Goal: Check status: Check status

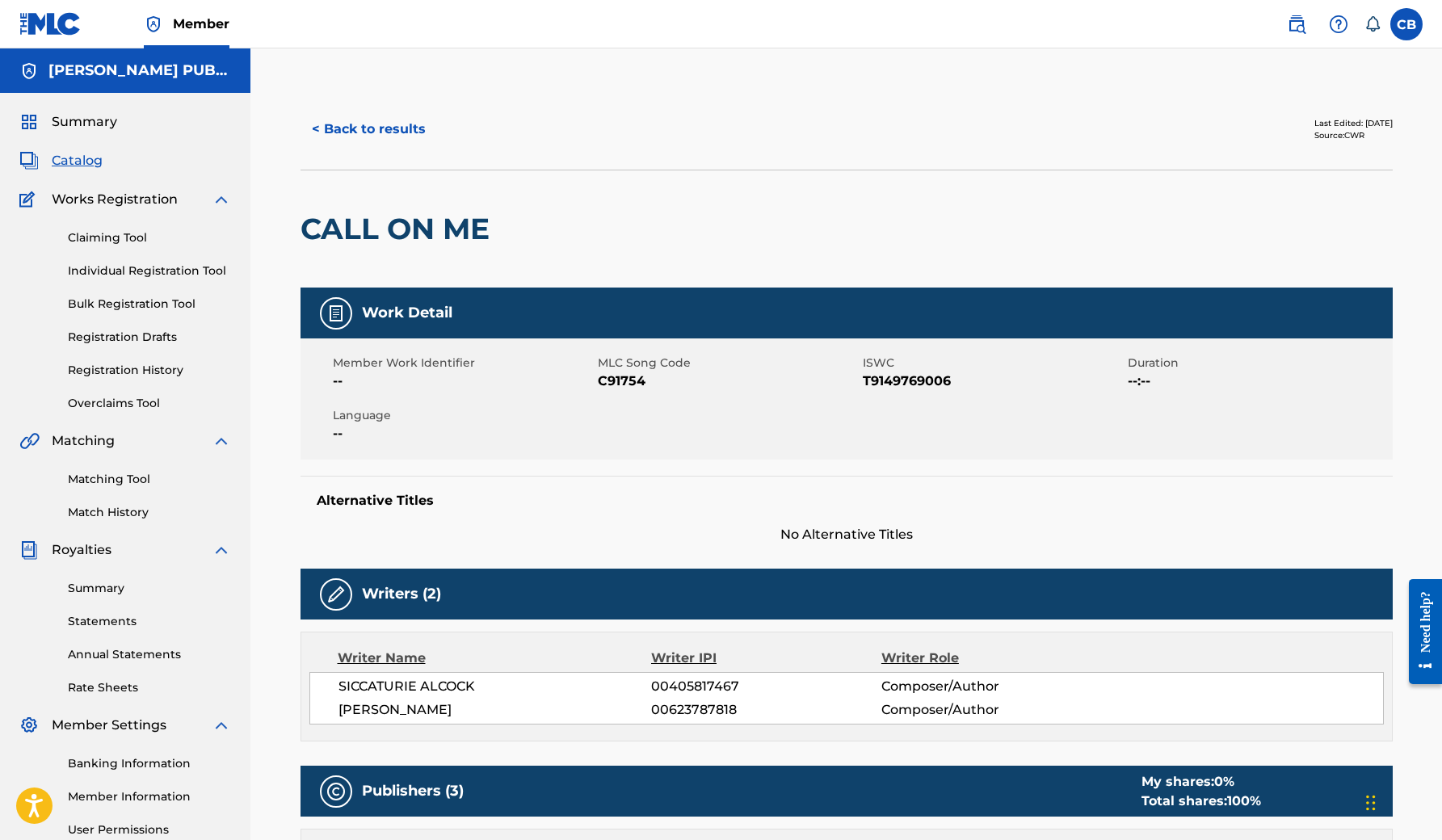
click at [152, 371] on link "Registration History" at bounding box center [149, 370] width 163 height 17
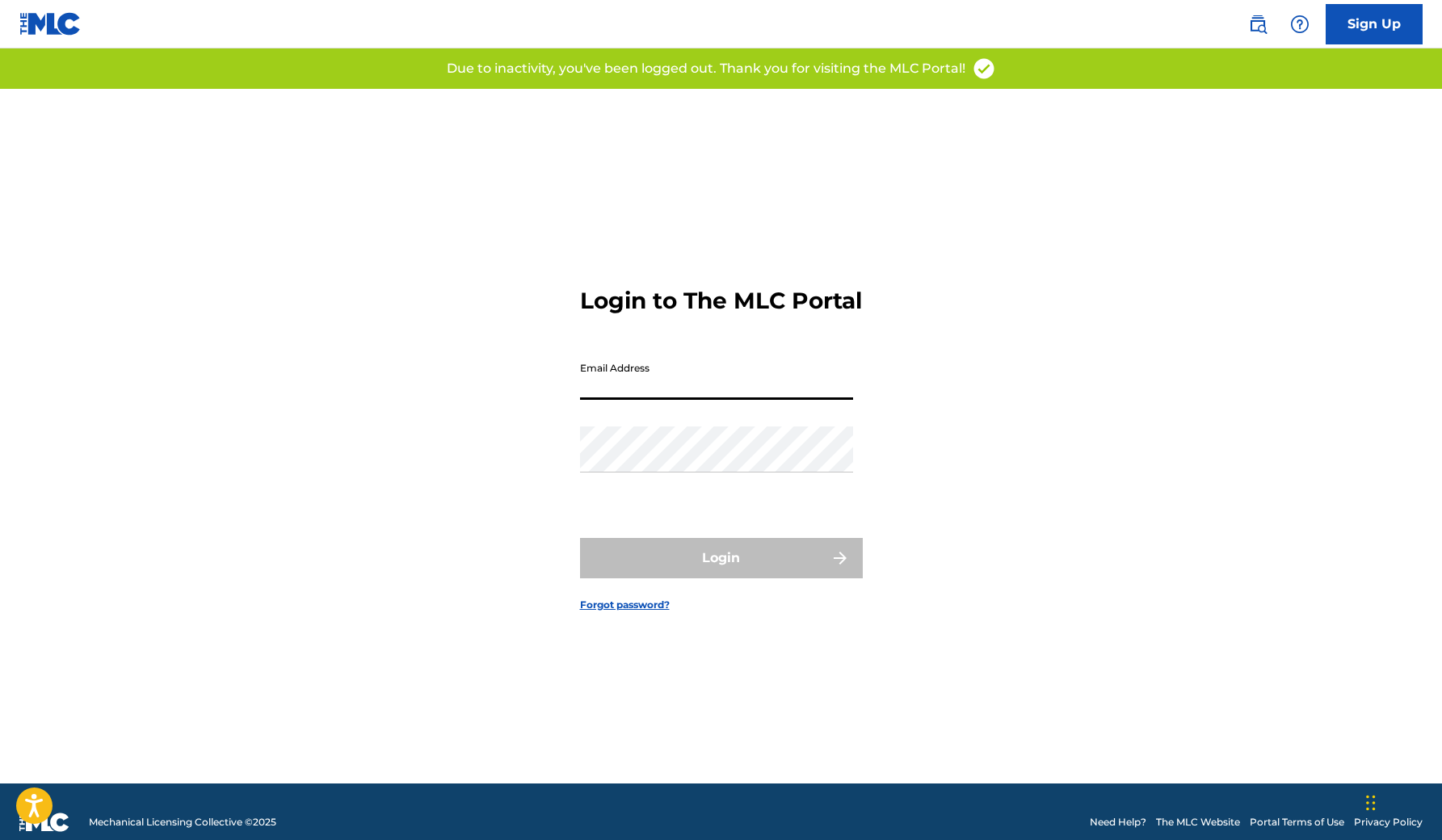
type input "[EMAIL_ADDRESS][DOMAIN_NAME]"
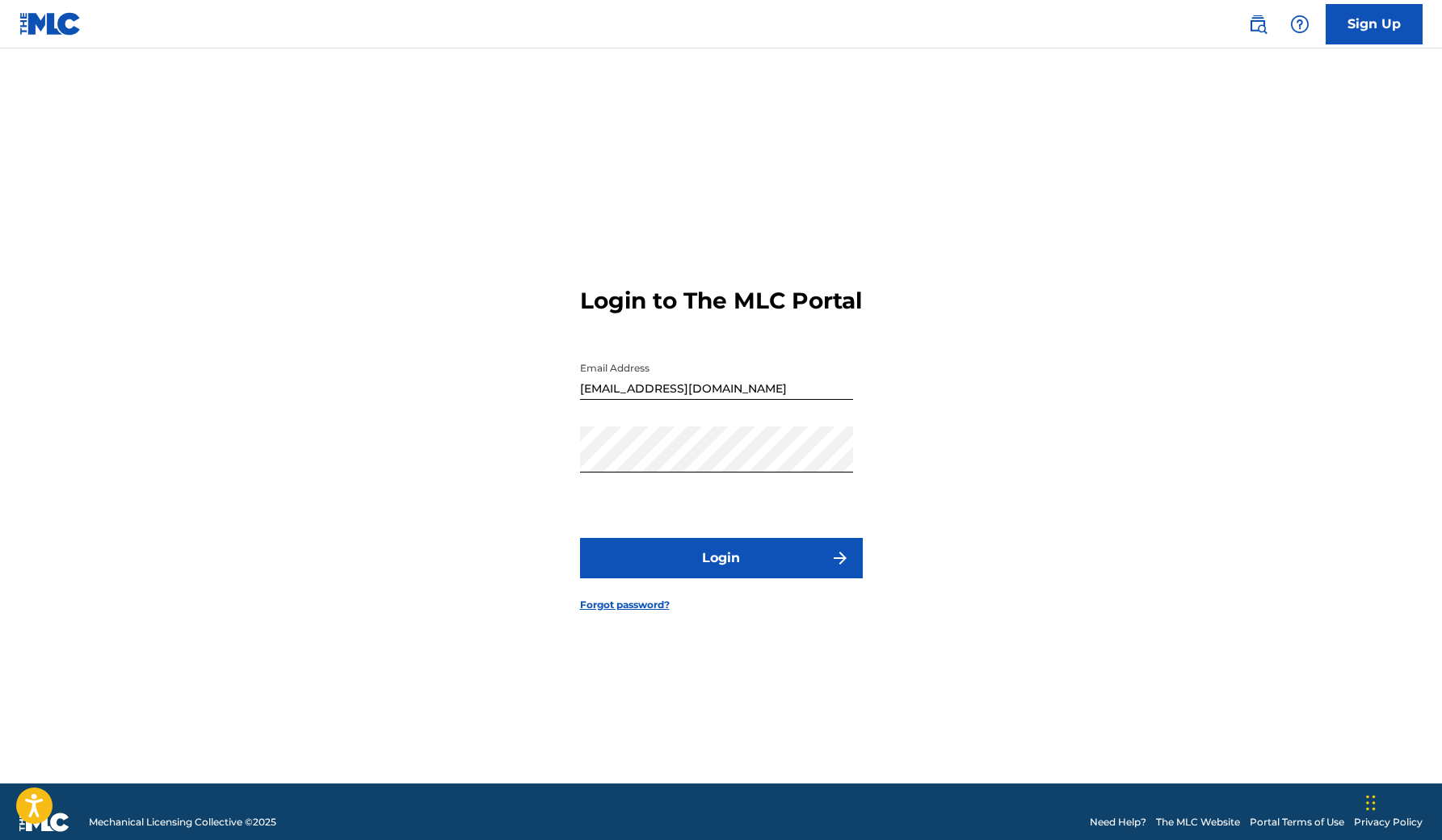
click at [721, 564] on button "Login" at bounding box center [721, 557] width 283 height 40
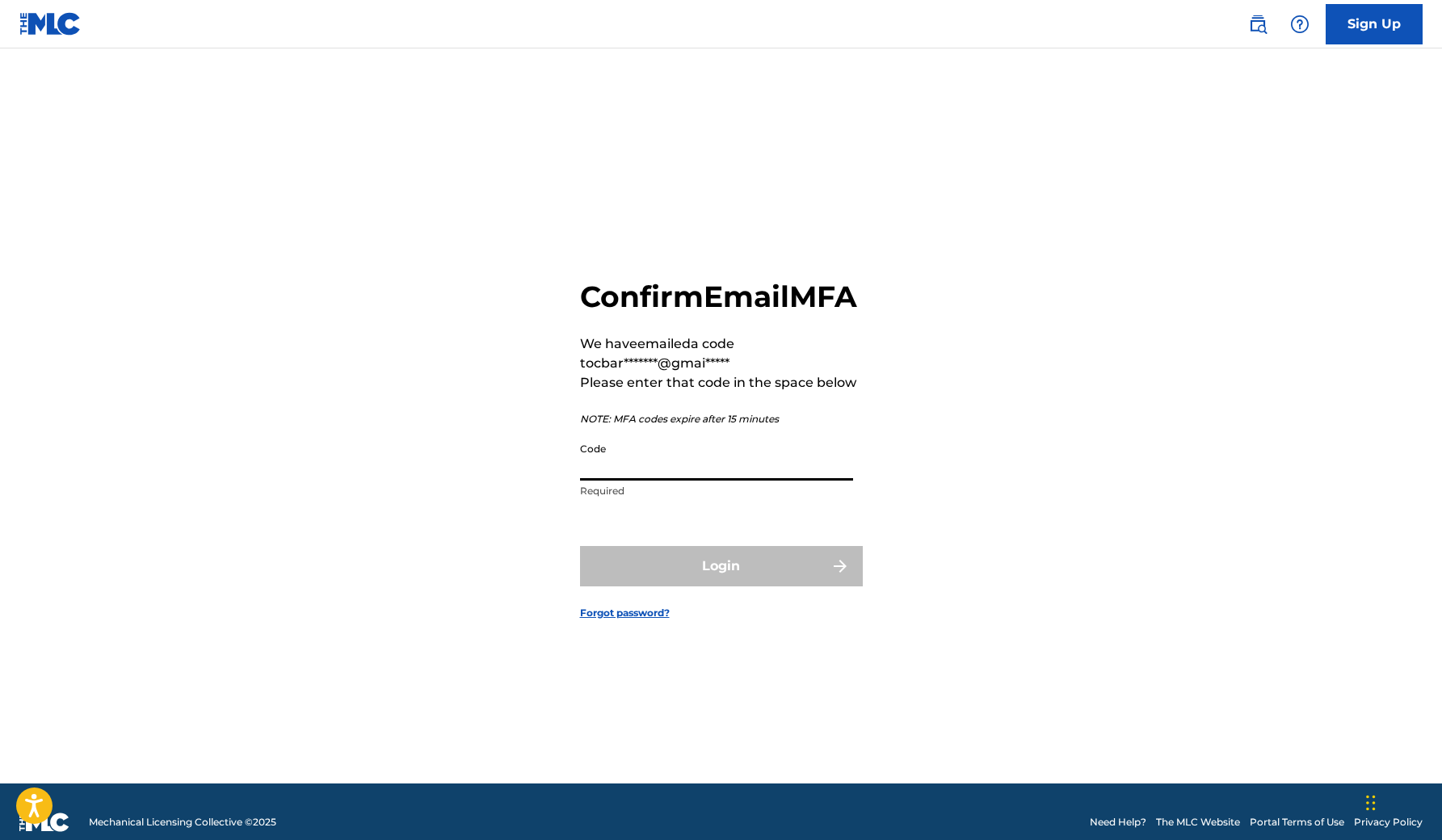
click at [611, 481] on input "Code" at bounding box center [716, 457] width 273 height 46
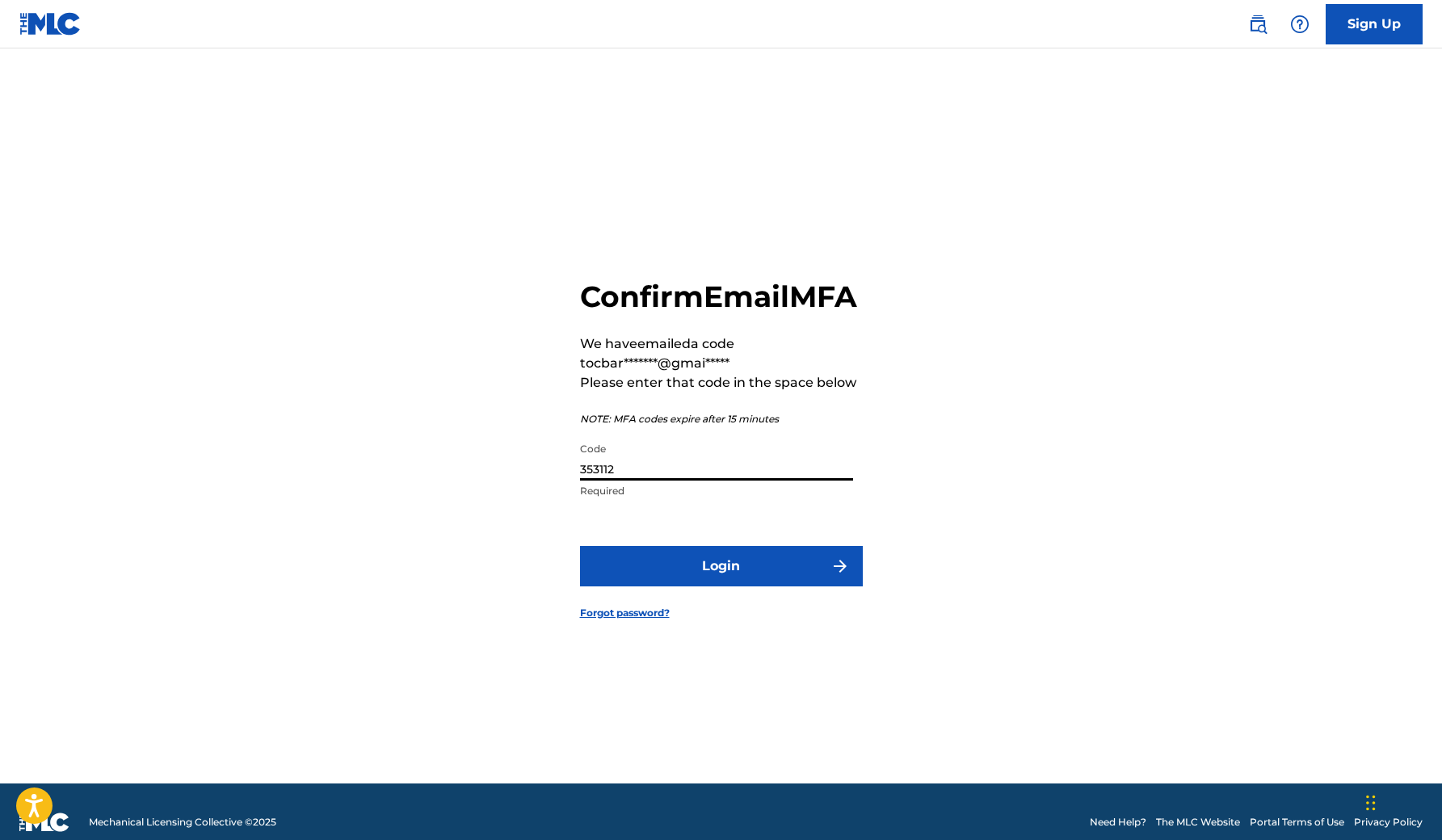
type input "353112"
click at [705, 578] on button "Login" at bounding box center [721, 565] width 283 height 40
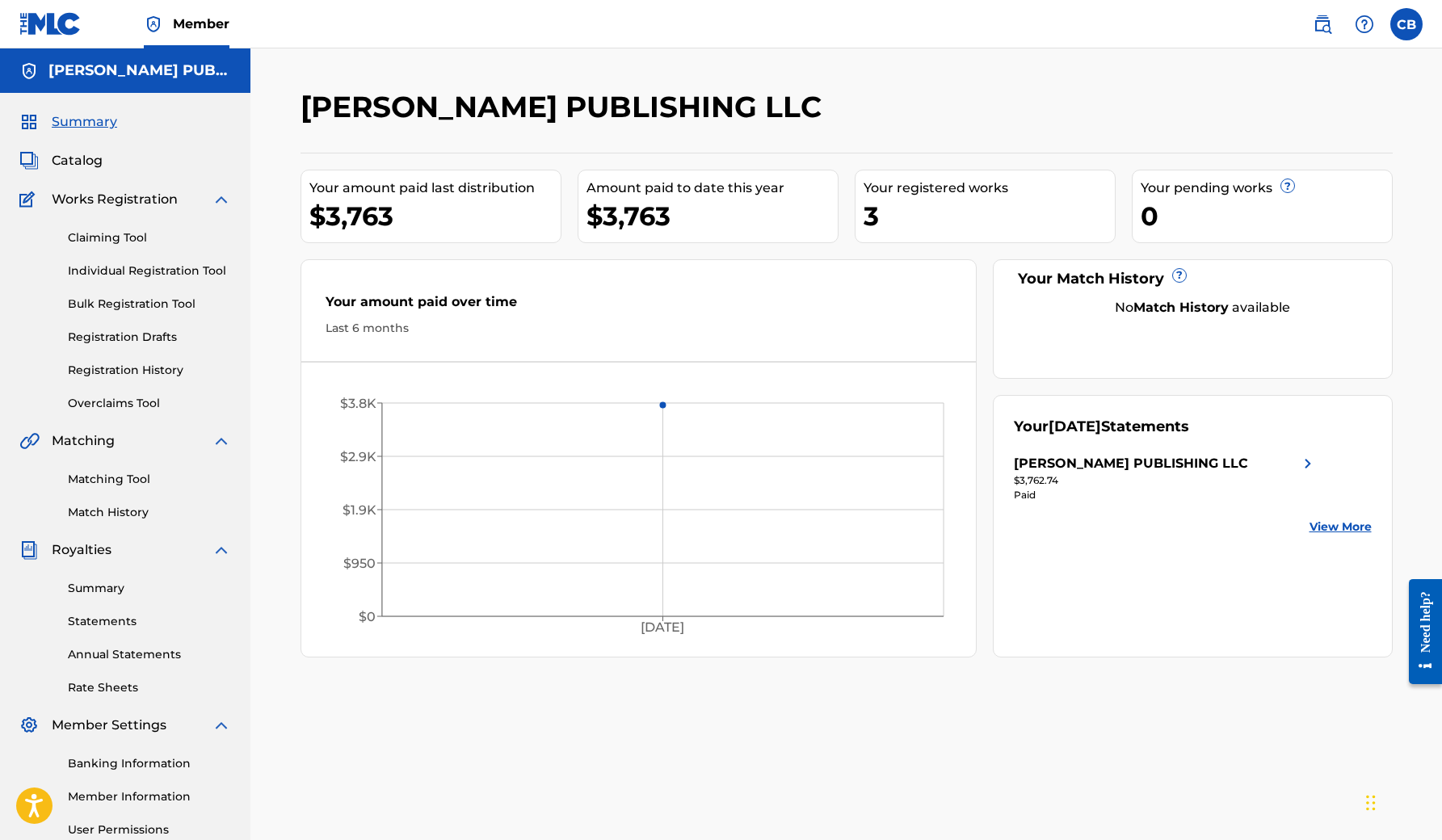
click at [159, 371] on link "Registration History" at bounding box center [149, 370] width 163 height 17
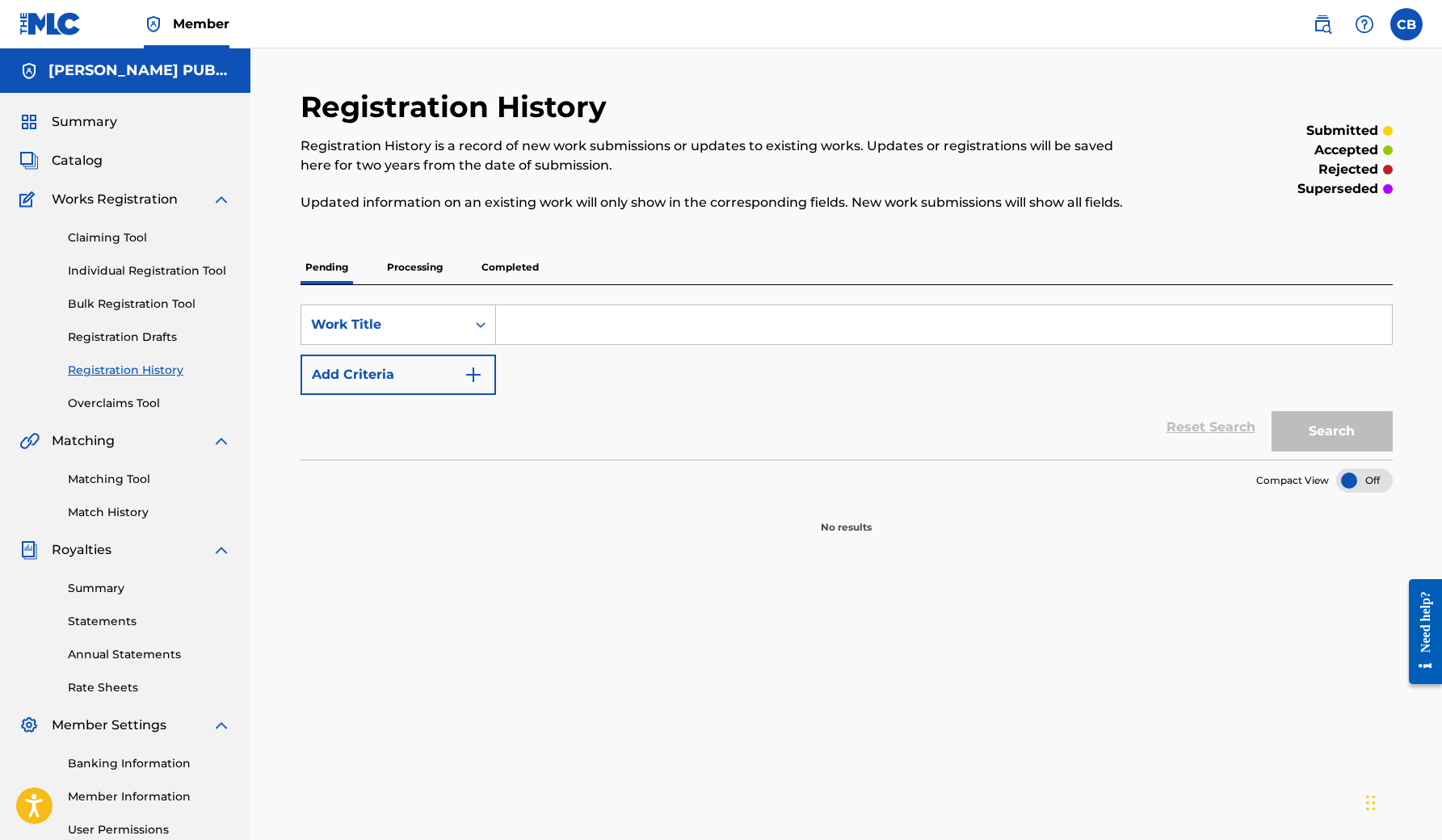
click at [402, 268] on p "Processing" at bounding box center [414, 268] width 65 height 34
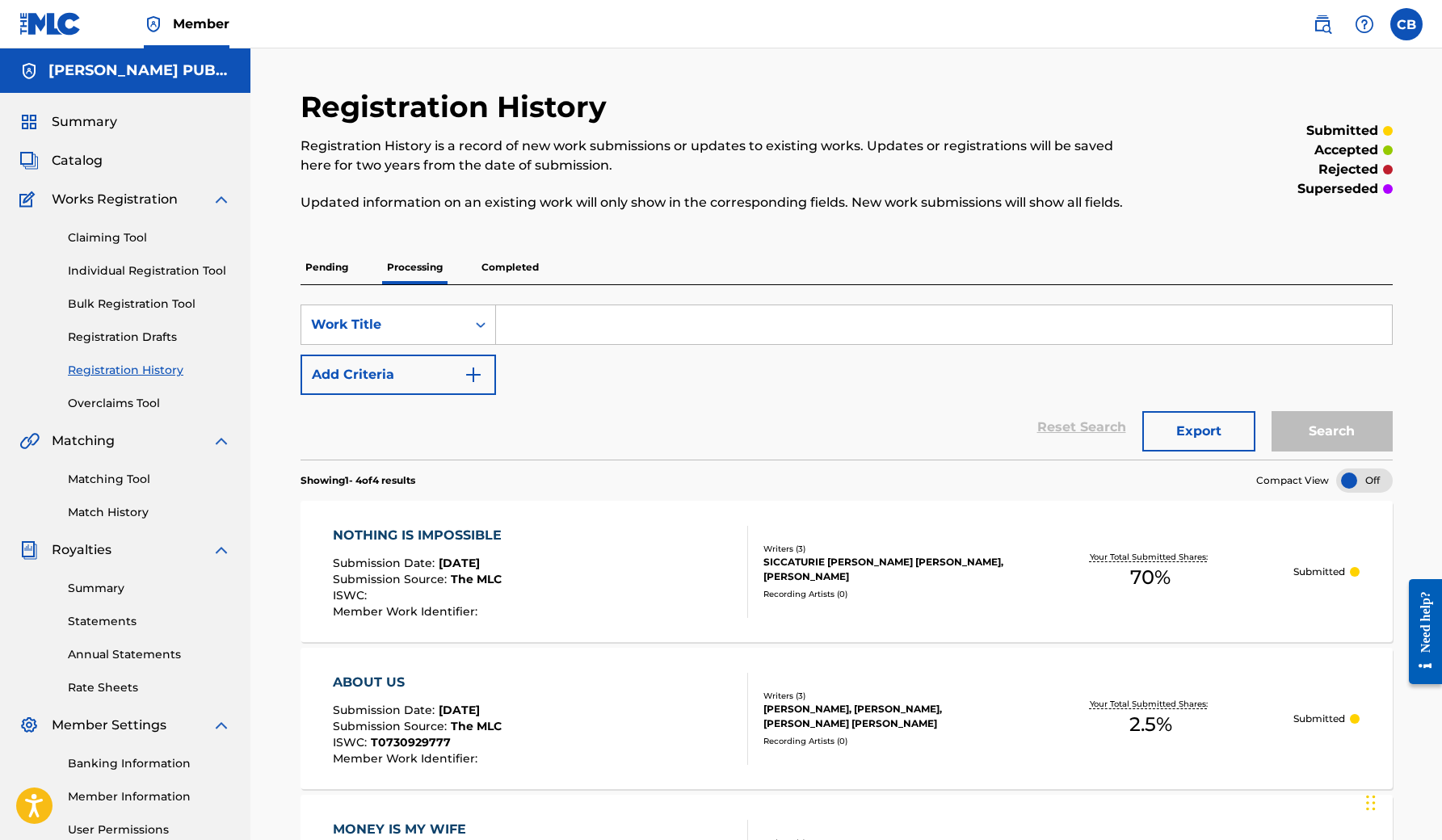
click at [523, 269] on p "Completed" at bounding box center [509, 268] width 67 height 34
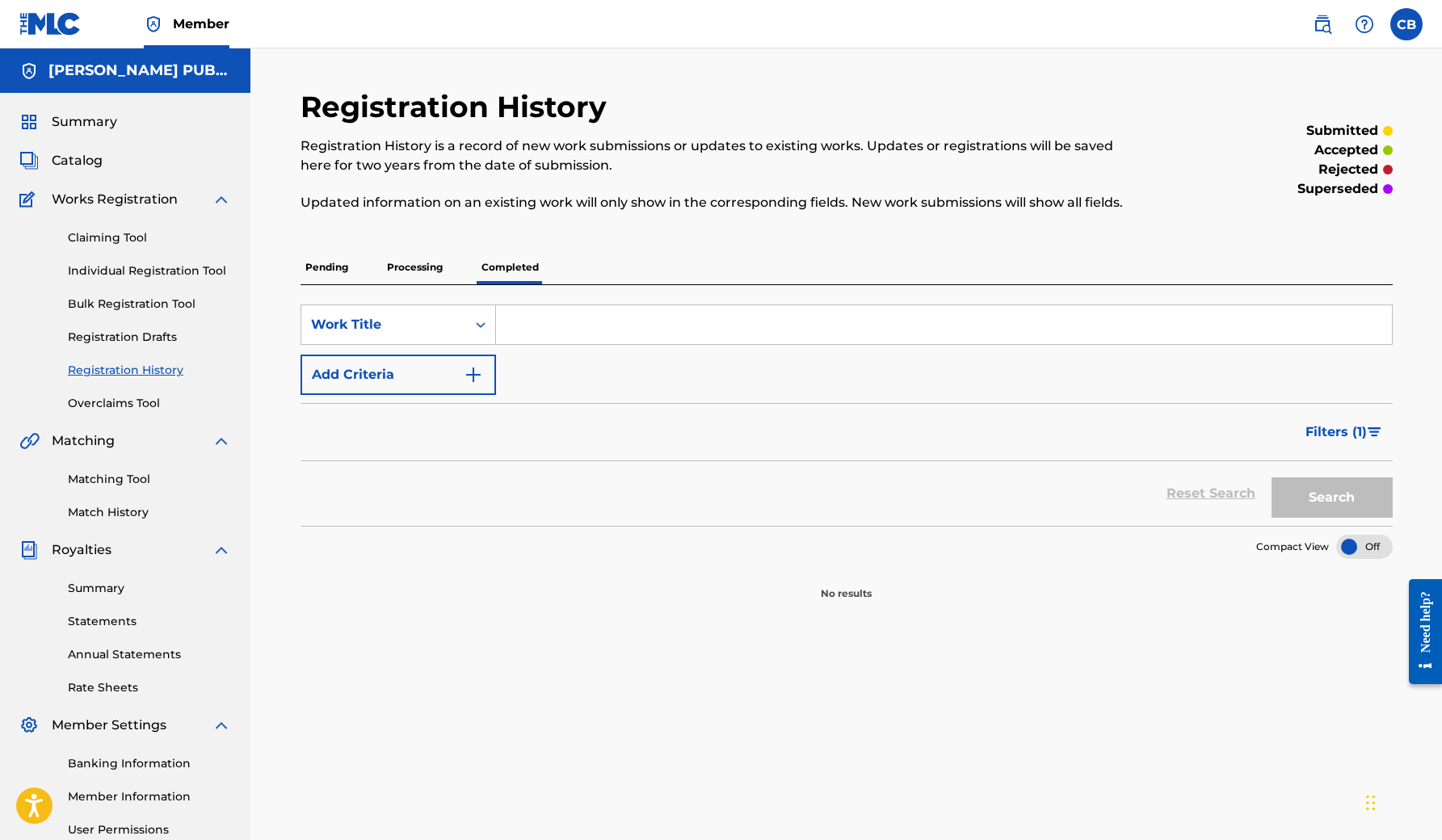
click at [419, 268] on p "Processing" at bounding box center [414, 268] width 65 height 34
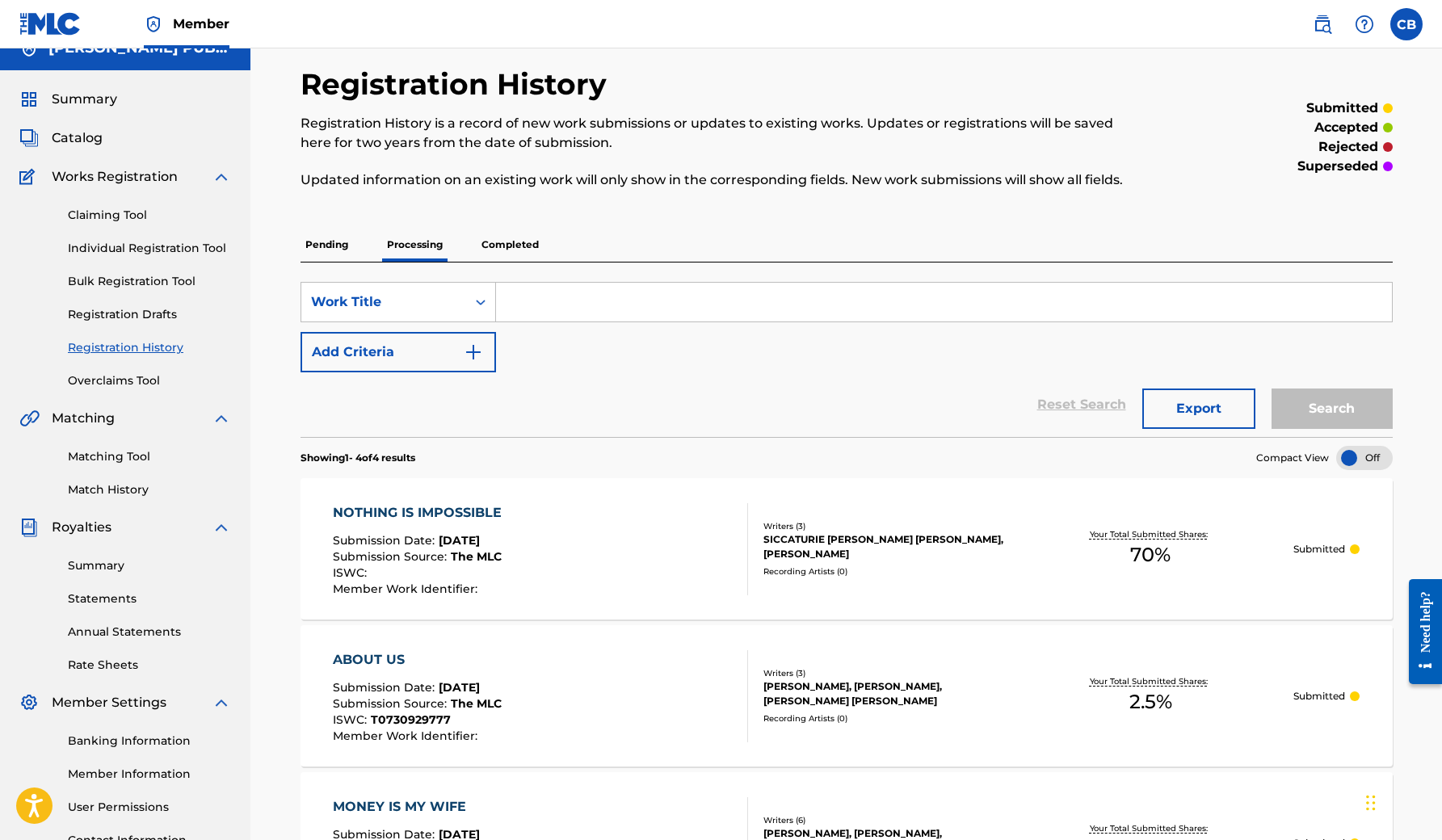
scroll to position [25, 0]
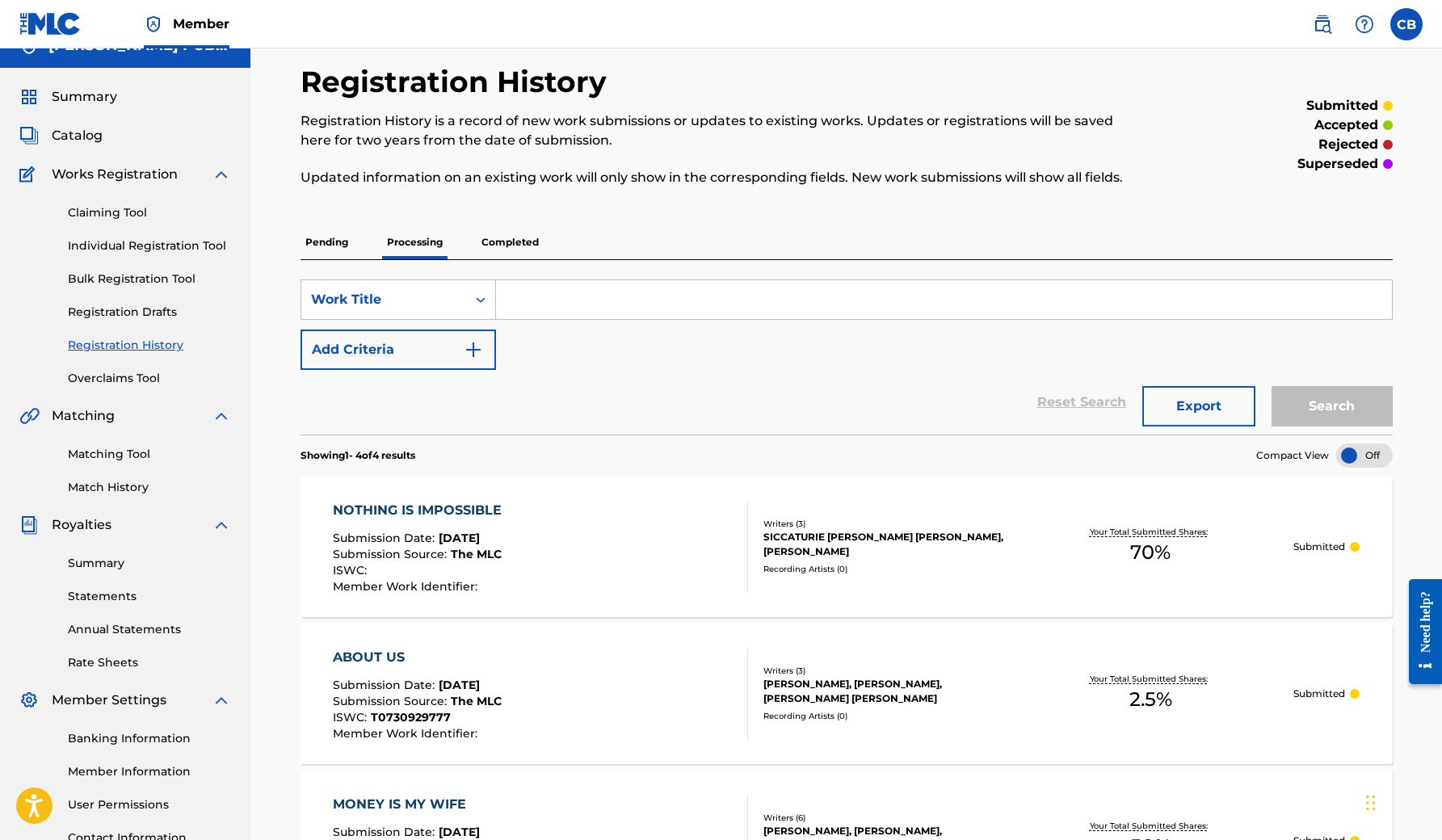
click at [94, 135] on span "Catalog" at bounding box center [77, 136] width 51 height 20
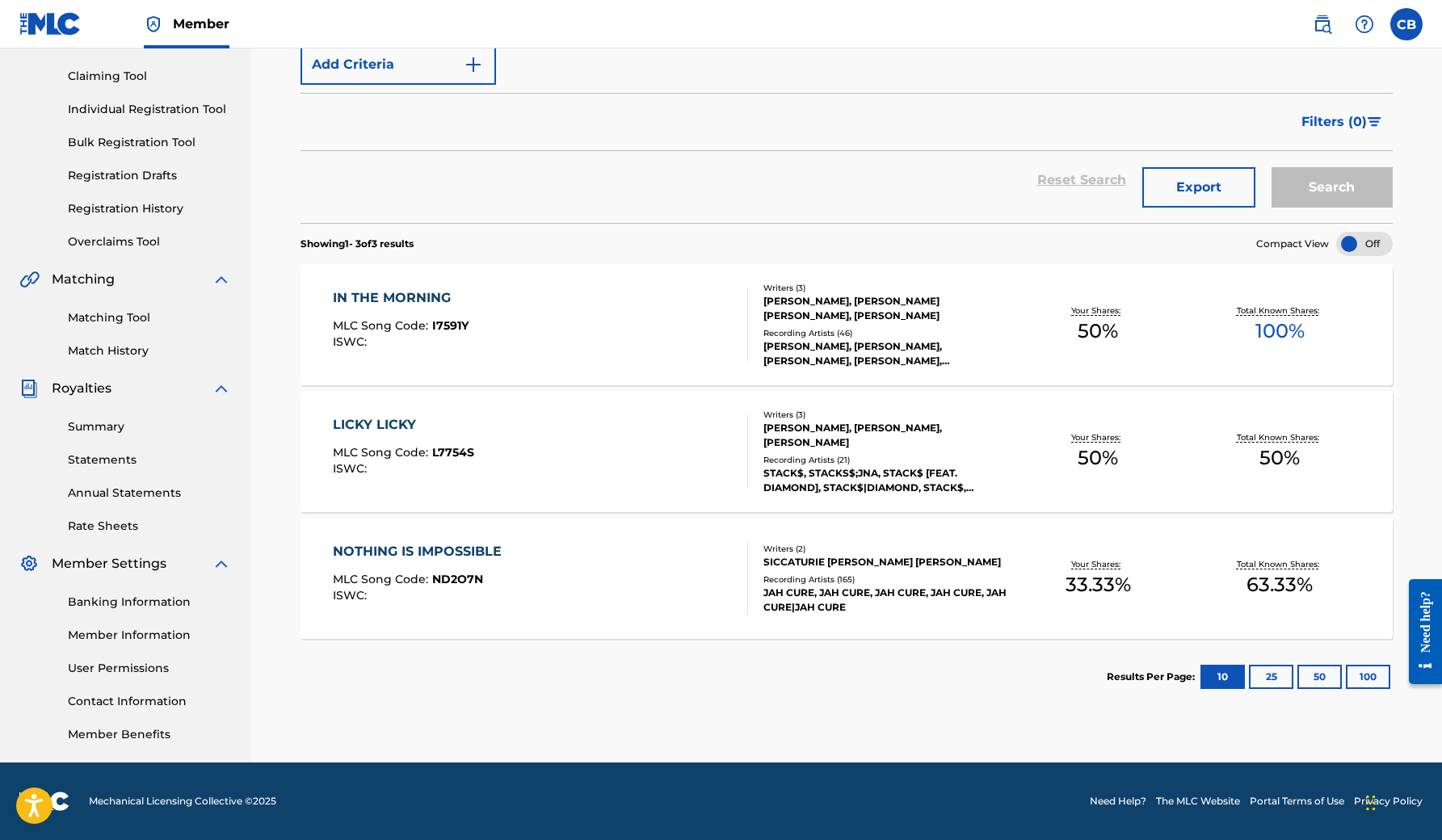
scroll to position [161, 0]
click at [1277, 326] on span "100 %" at bounding box center [1279, 331] width 49 height 29
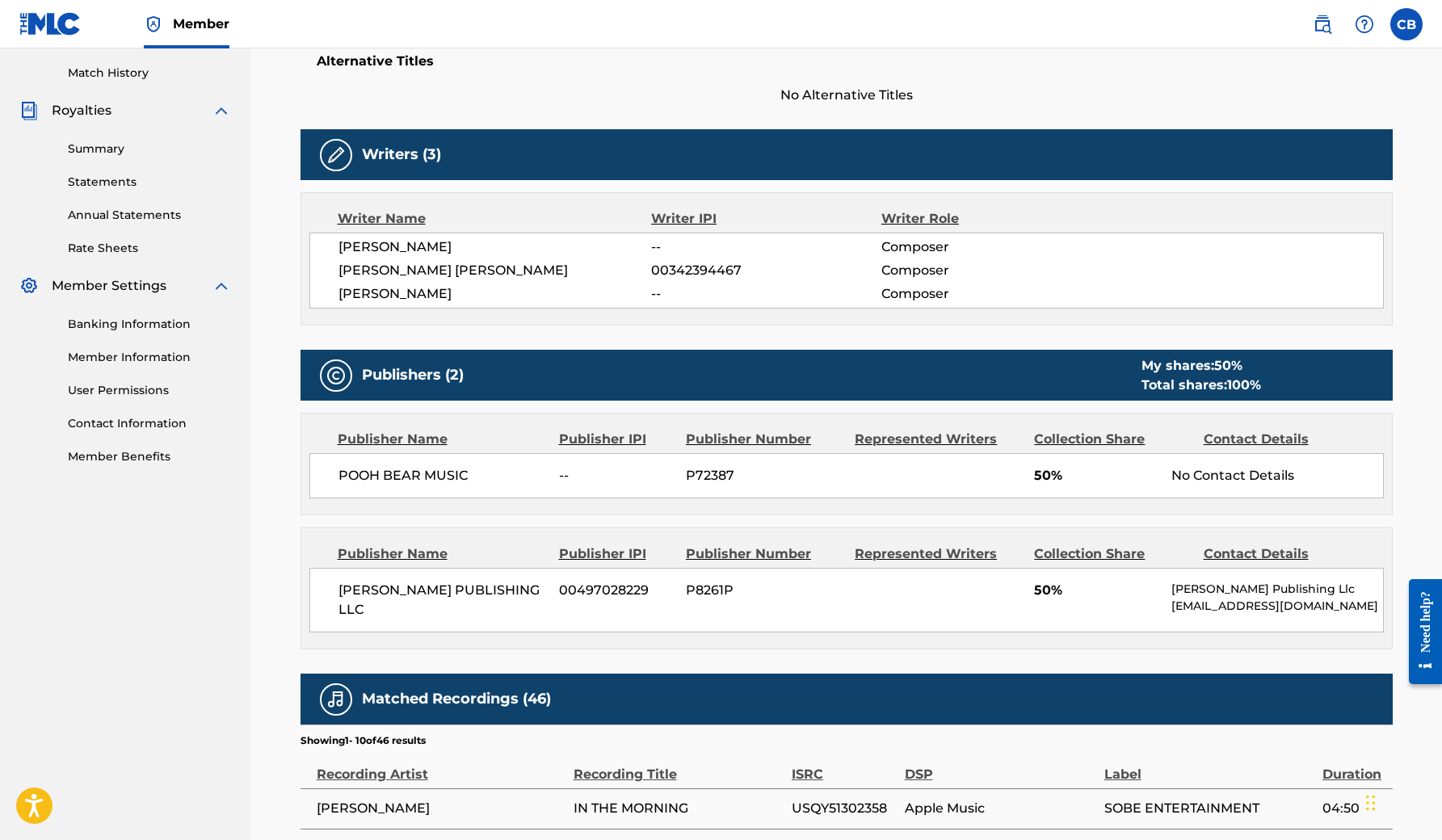
scroll to position [439, 0]
